Goal: Information Seeking & Learning: Check status

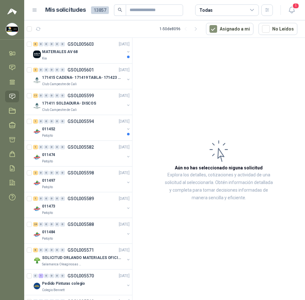
click at [285, 6] on div "1" at bounding box center [284, 10] width 24 height 10
click at [292, 10] on icon "button" at bounding box center [291, 10] width 8 height 8
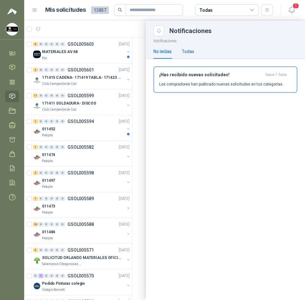
click at [190, 52] on div "Todas" at bounding box center [188, 51] width 12 height 7
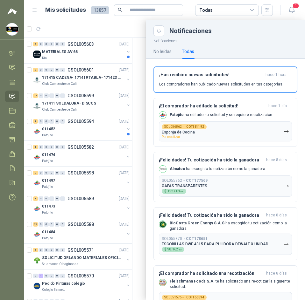
click at [138, 29] on div at bounding box center [164, 160] width 280 height 280
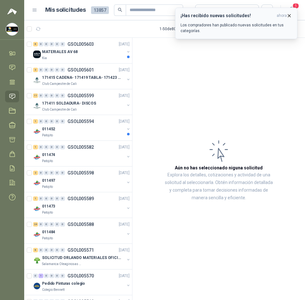
click at [286, 15] on icon "button" at bounding box center [288, 15] width 5 height 5
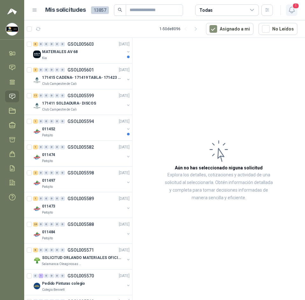
click at [288, 9] on icon "button" at bounding box center [291, 10] width 8 height 8
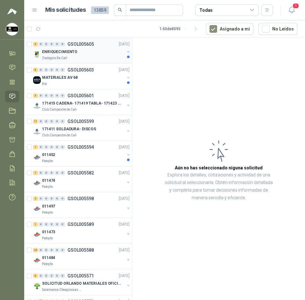
click at [46, 45] on div "0" at bounding box center [46, 44] width 5 height 4
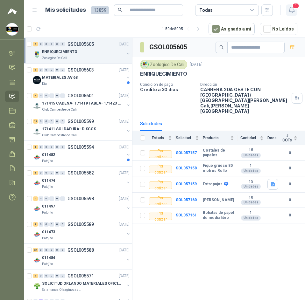
click at [287, 11] on icon "button" at bounding box center [291, 10] width 8 height 8
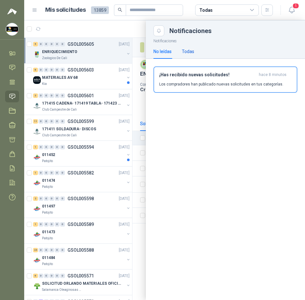
click at [191, 52] on div "Todas" at bounding box center [188, 51] width 12 height 7
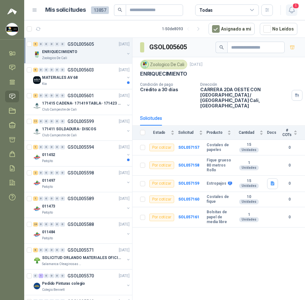
click at [290, 12] on icon "button" at bounding box center [290, 10] width 5 height 6
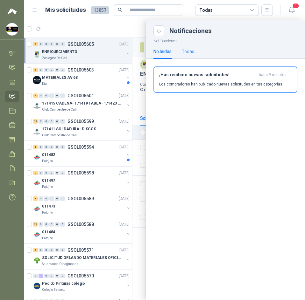
click at [190, 56] on div "Todas" at bounding box center [188, 51] width 12 height 15
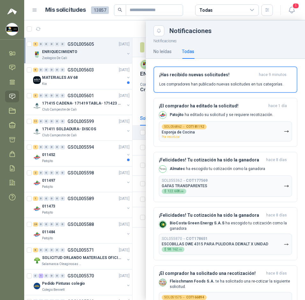
click at [128, 30] on div at bounding box center [164, 160] width 280 height 280
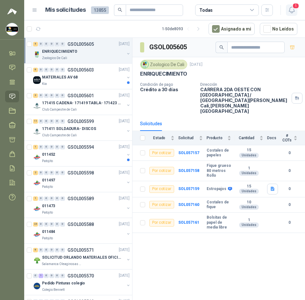
click at [290, 10] on icon "button" at bounding box center [291, 10] width 8 height 8
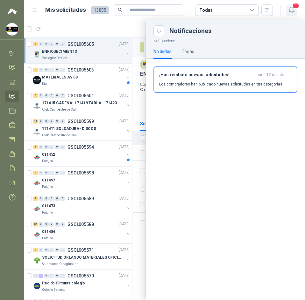
click at [289, 11] on icon "button" at bounding box center [290, 10] width 5 height 6
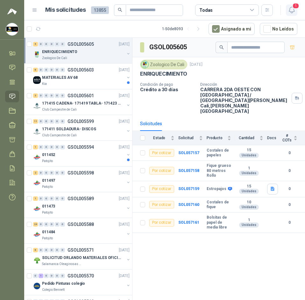
click at [291, 5] on button "1" at bounding box center [290, 9] width 11 height 11
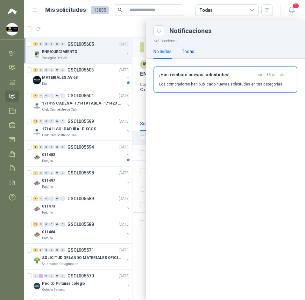
click at [189, 52] on div "Todas" at bounding box center [188, 51] width 12 height 7
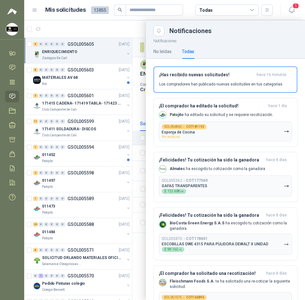
click at [120, 19] on header "Mis solicitudes 13855 Todas 1" at bounding box center [164, 10] width 280 height 20
click at [293, 3] on span "1" at bounding box center [295, 6] width 7 height 6
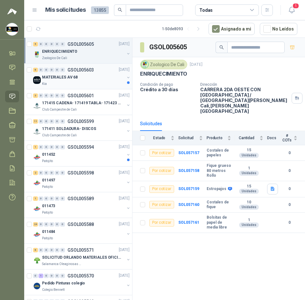
click at [110, 85] on div "Kia" at bounding box center [83, 83] width 82 height 5
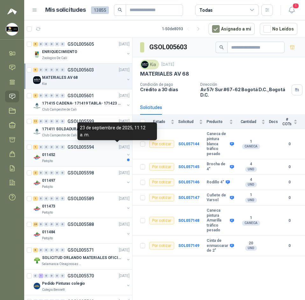
scroll to position [127, 0]
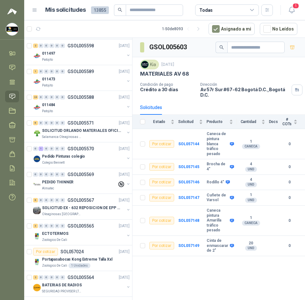
click at [119, 148] on p "[DATE]" at bounding box center [124, 149] width 11 height 6
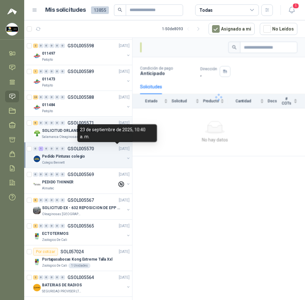
click at [93, 119] on div "6 0 0 0 0 0 GSOL005571 23/09/25 SOLICITUD ORLANDO MATERIALES OFICINA - CALI Sal…" at bounding box center [78, 130] width 108 height 26
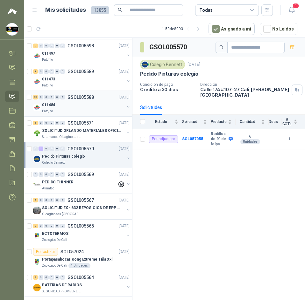
click at [93, 109] on div "Patojito" at bounding box center [83, 111] width 82 height 5
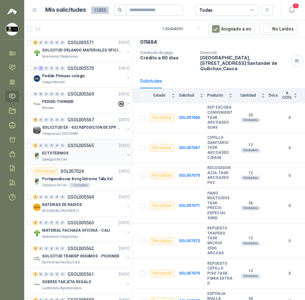
scroll to position [223, 0]
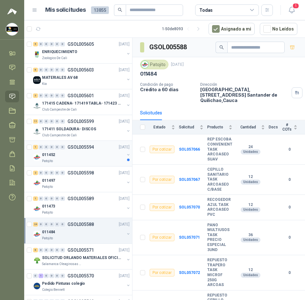
click at [72, 149] on p "GSOL005594" at bounding box center [80, 147] width 26 height 4
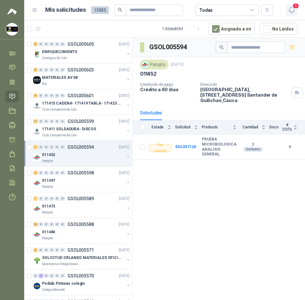
click at [289, 10] on icon "button" at bounding box center [290, 10] width 5 height 6
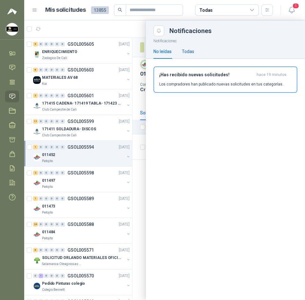
click at [188, 52] on div "Todas" at bounding box center [188, 51] width 12 height 7
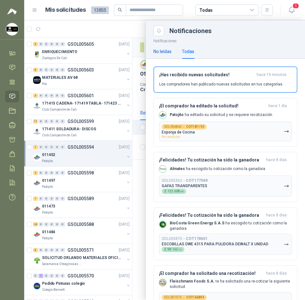
click at [164, 52] on div "No leídas" at bounding box center [162, 51] width 18 height 7
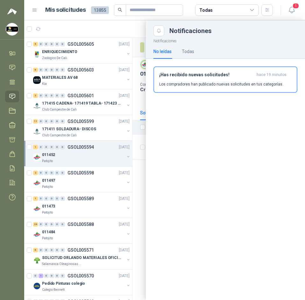
click at [119, 24] on div at bounding box center [164, 160] width 280 height 280
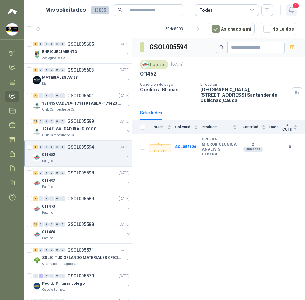
click at [293, 10] on icon "button" at bounding box center [290, 10] width 5 height 6
click at [295, 11] on icon "button" at bounding box center [291, 10] width 8 height 8
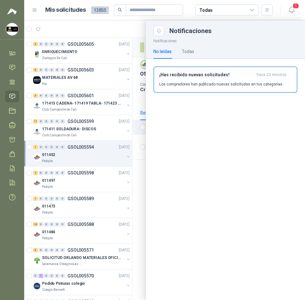
click at [90, 17] on header "Mis solicitudes 13855 Todas 1" at bounding box center [164, 10] width 280 height 20
click at [127, 30] on div at bounding box center [164, 160] width 280 height 280
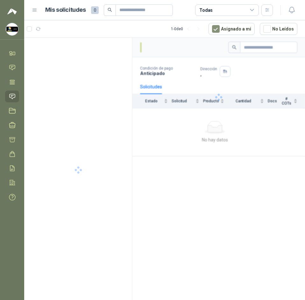
click at [293, 10] on icon "button" at bounding box center [290, 10] width 5 height 6
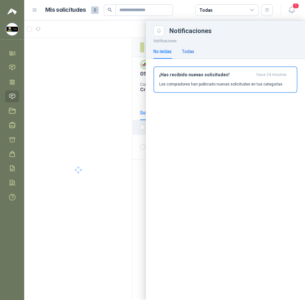
click at [186, 53] on div "Todas" at bounding box center [188, 51] width 12 height 7
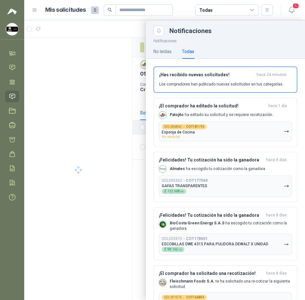
click at [116, 31] on div at bounding box center [164, 160] width 280 height 280
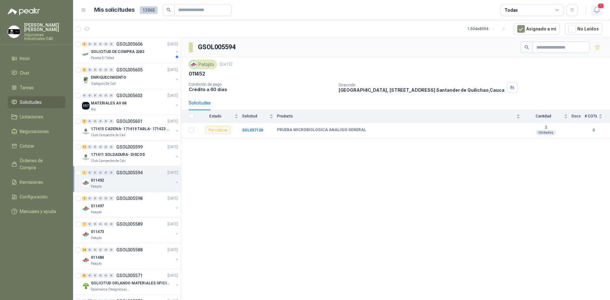
click at [598, 9] on icon "button" at bounding box center [597, 10] width 8 height 8
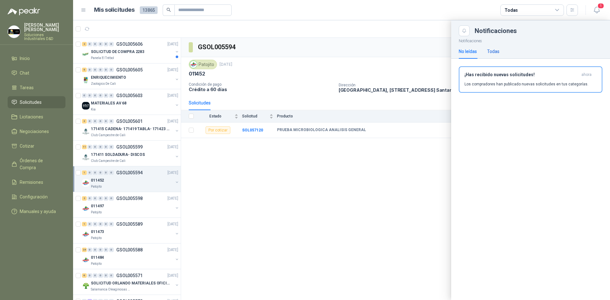
click at [498, 51] on div "Todas" at bounding box center [493, 51] width 12 height 7
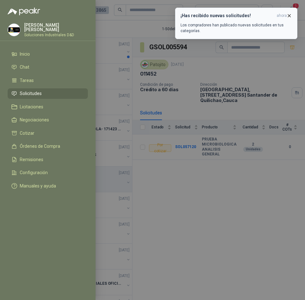
click at [288, 15] on icon "button" at bounding box center [288, 15] width 5 height 5
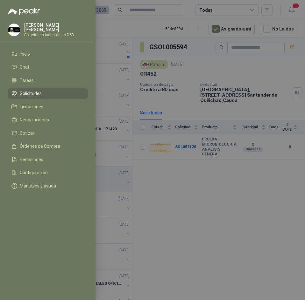
click at [114, 43] on div at bounding box center [152, 150] width 305 height 300
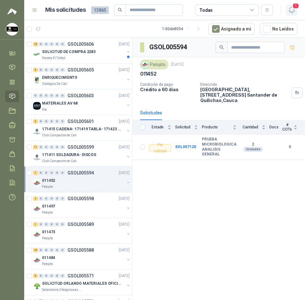
click at [295, 12] on icon "button" at bounding box center [291, 10] width 8 height 8
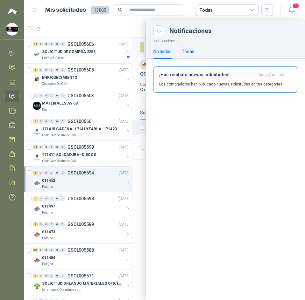
click at [193, 53] on div "Todas" at bounding box center [188, 51] width 12 height 7
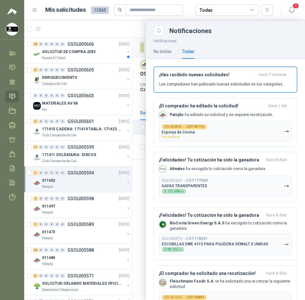
click at [120, 31] on div at bounding box center [164, 160] width 280 height 280
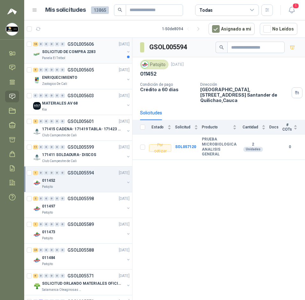
click at [66, 43] on div "16 0 0 0 0 0 GSOL005606" at bounding box center [63, 44] width 61 height 4
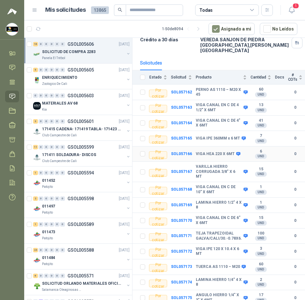
scroll to position [84, 0]
